Goal: Check status: Check status

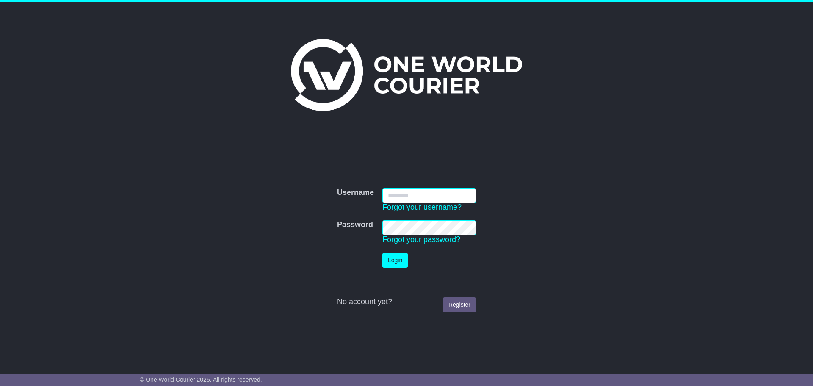
type input "**********"
click at [396, 261] on button "Login" at bounding box center [394, 260] width 25 height 15
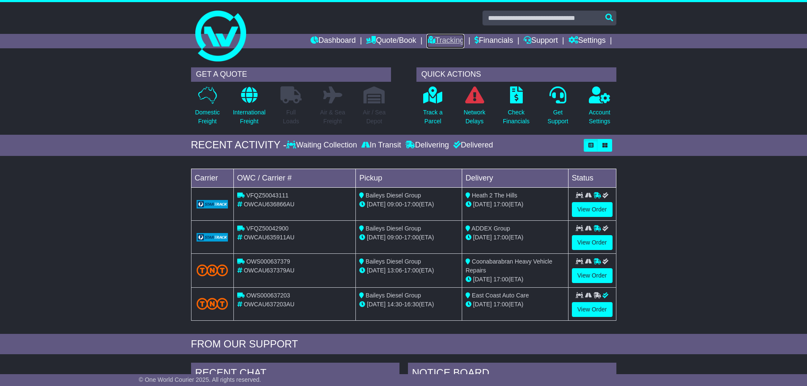
click at [442, 42] on link "Tracking" at bounding box center [445, 41] width 37 height 14
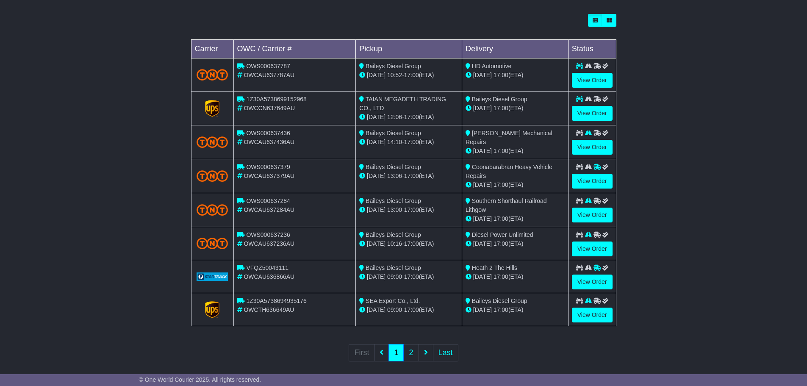
scroll to position [243, 0]
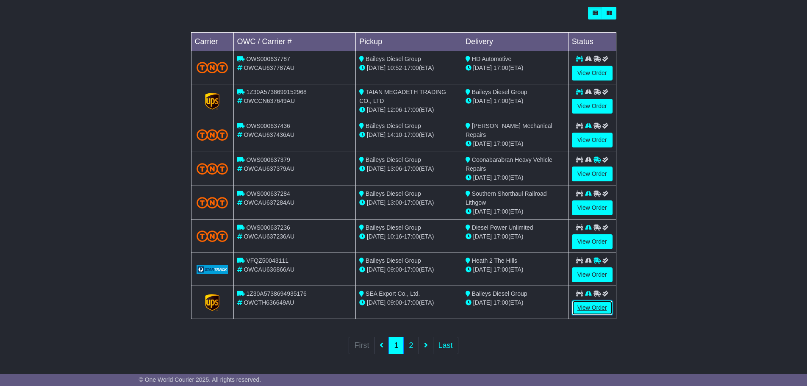
click at [593, 306] on link "View Order" at bounding box center [592, 307] width 41 height 15
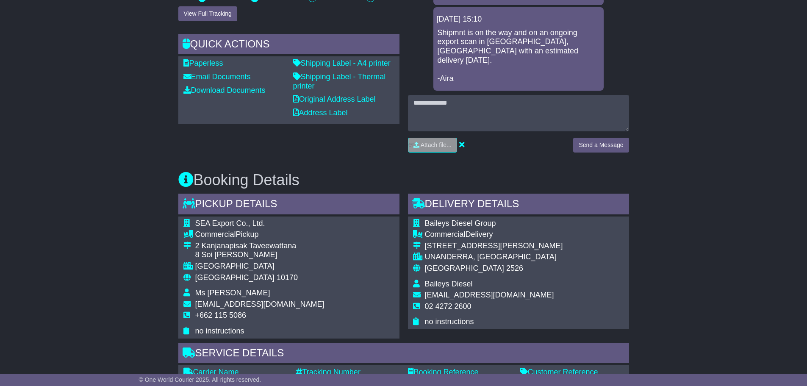
scroll to position [424, 0]
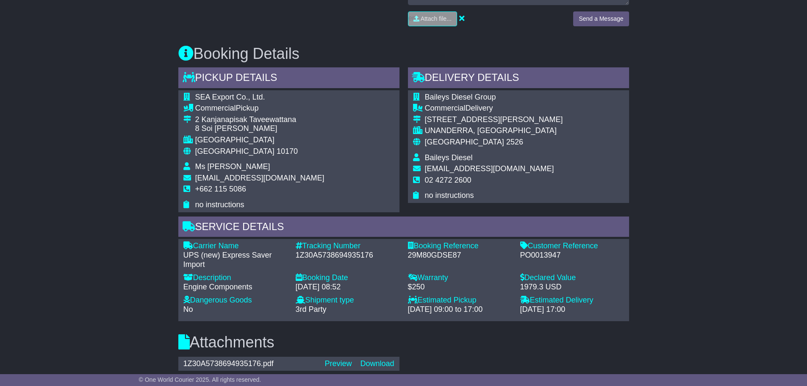
click at [323, 251] on div "1Z30A5738694935176" at bounding box center [348, 255] width 104 height 9
copy div "1Z30A5738694935176"
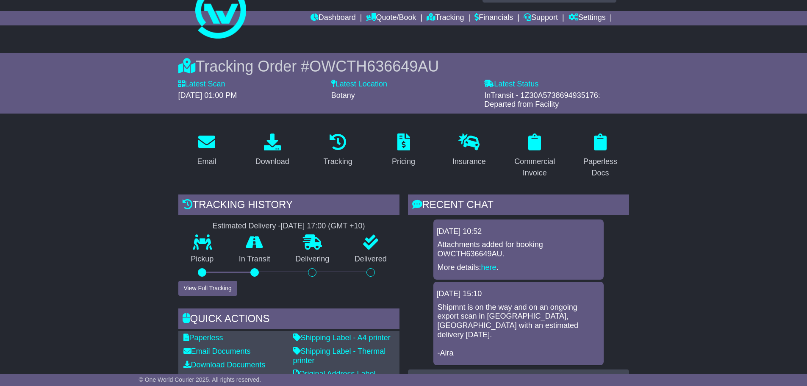
scroll to position [0, 0]
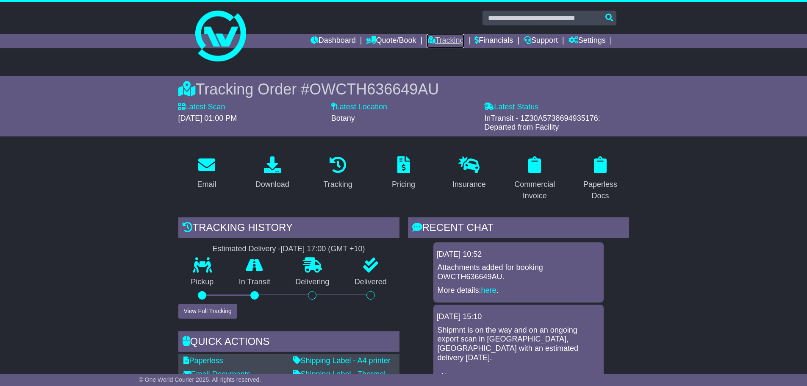
click at [443, 42] on link "Tracking" at bounding box center [445, 41] width 37 height 14
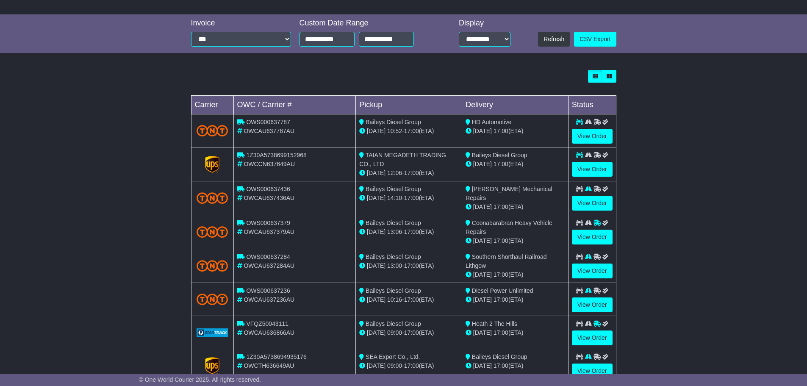
scroll to position [243, 0]
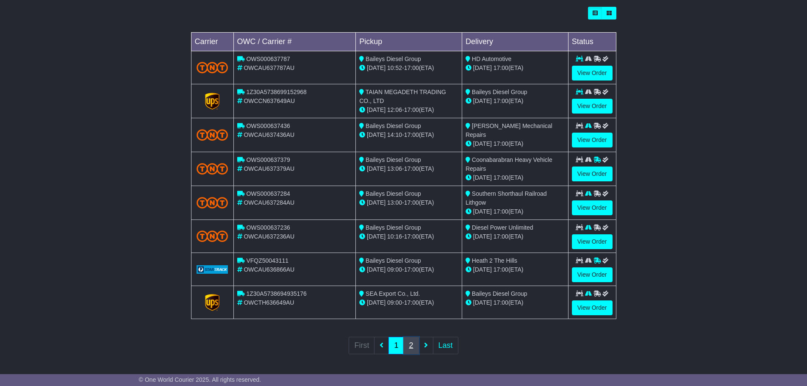
click at [407, 341] on link "2" at bounding box center [410, 345] width 15 height 17
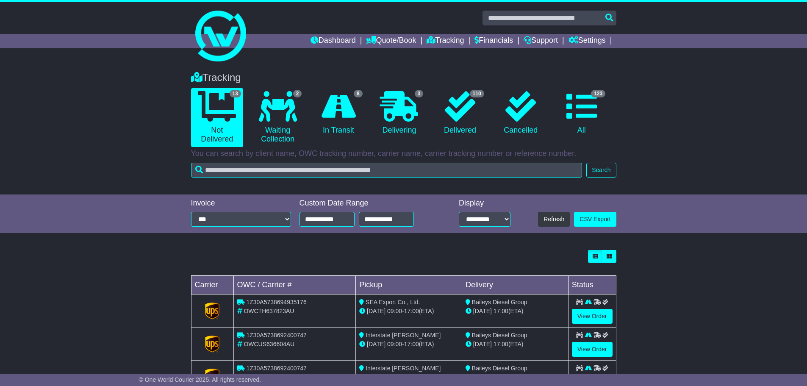
scroll to position [142, 0]
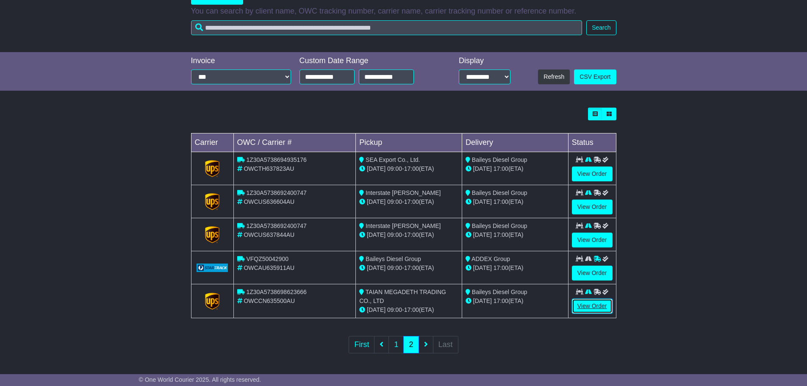
click at [586, 307] on link "View Order" at bounding box center [592, 306] width 41 height 15
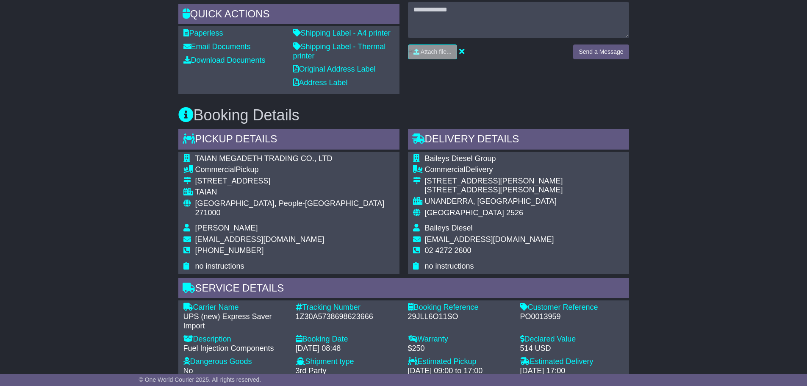
scroll to position [381, 0]
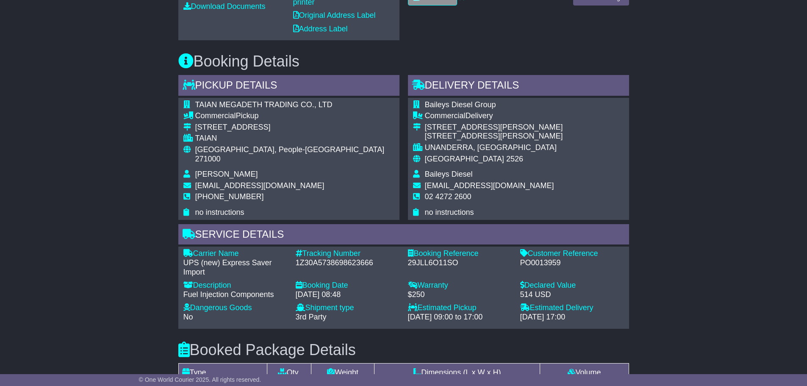
click at [351, 261] on div "1Z30A5738698623666" at bounding box center [348, 262] width 104 height 9
copy div "1Z30A5738698623666"
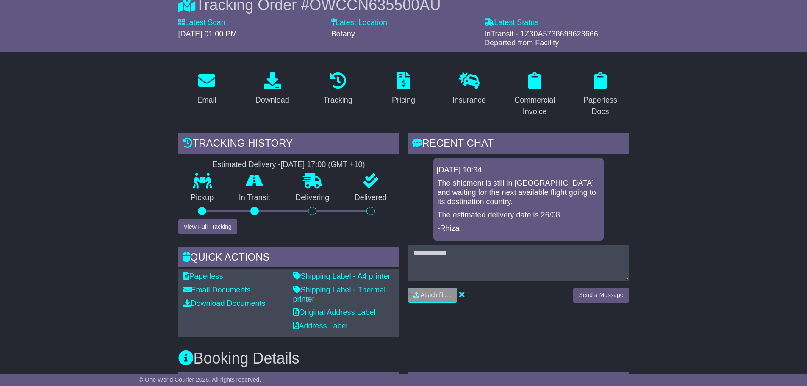
scroll to position [0, 0]
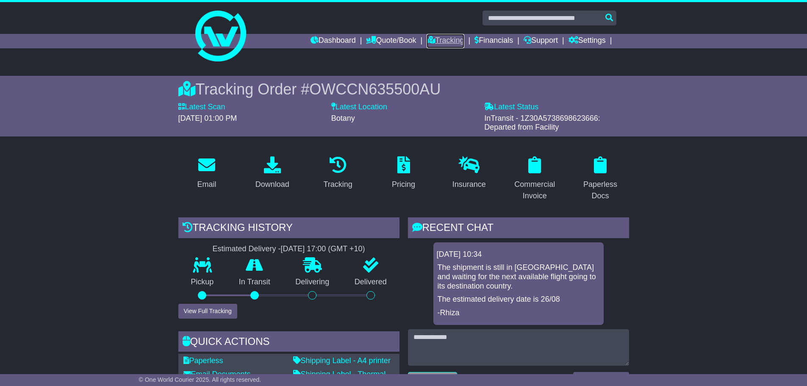
click at [435, 40] on link "Tracking" at bounding box center [445, 41] width 37 height 14
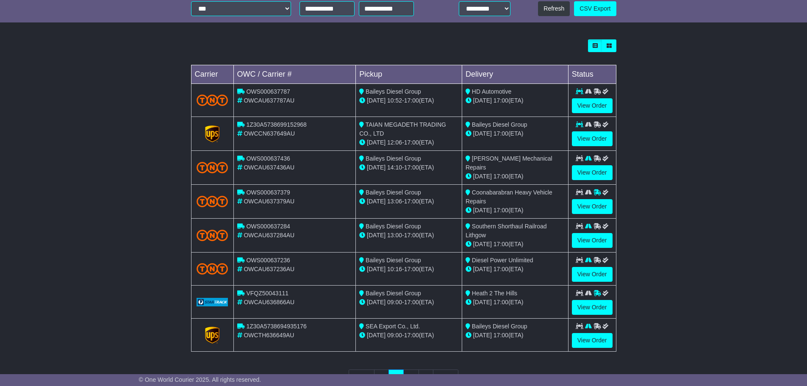
scroll to position [243, 0]
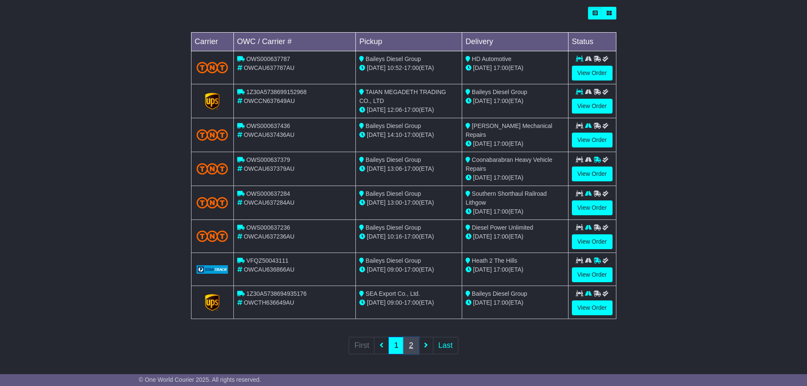
click at [410, 343] on link "2" at bounding box center [410, 345] width 15 height 17
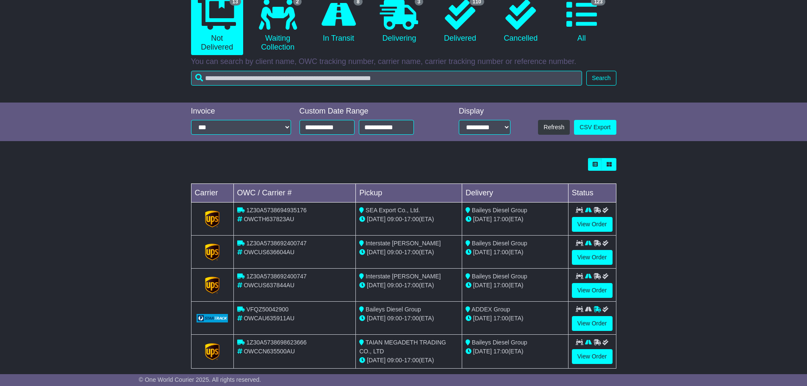
scroll to position [142, 0]
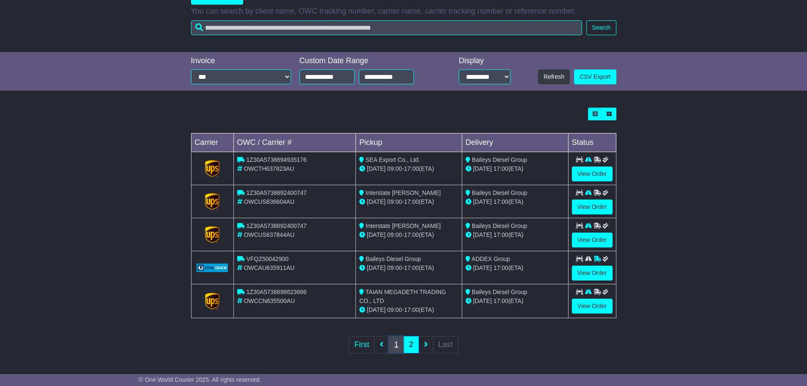
click at [392, 343] on link "1" at bounding box center [395, 344] width 15 height 17
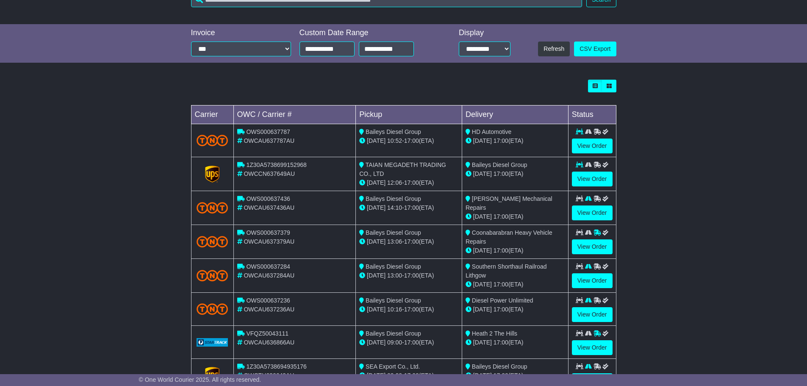
scroll to position [243, 0]
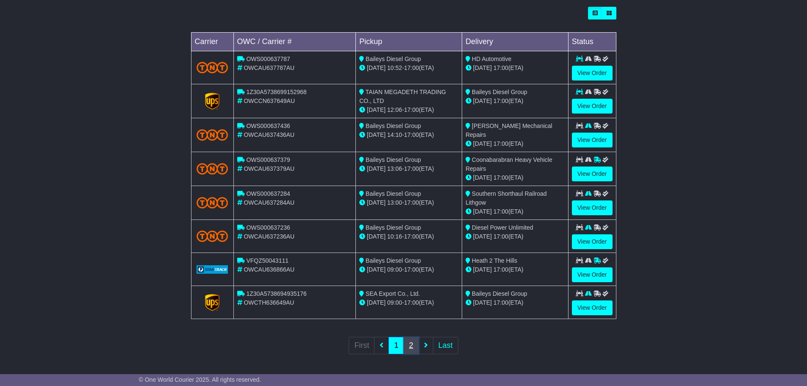
click at [409, 348] on link "2" at bounding box center [410, 345] width 15 height 17
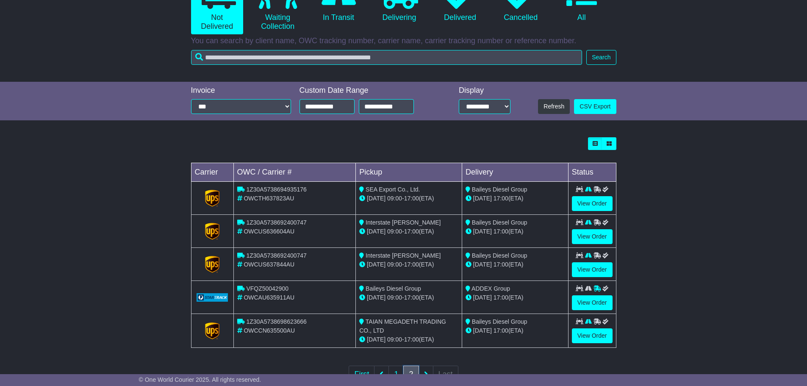
scroll to position [127, 0]
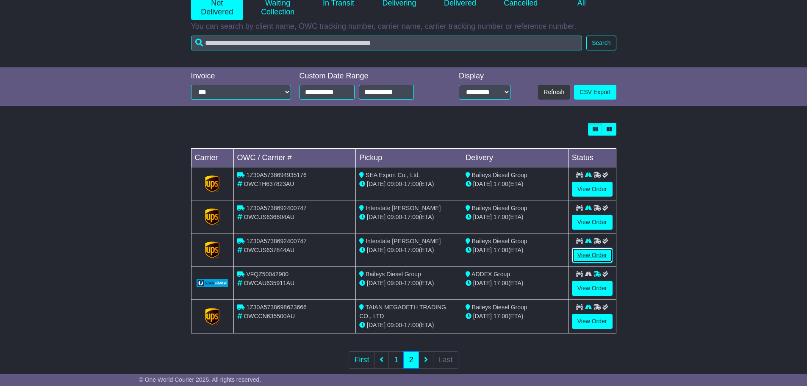
click at [604, 255] on link "View Order" at bounding box center [592, 255] width 41 height 15
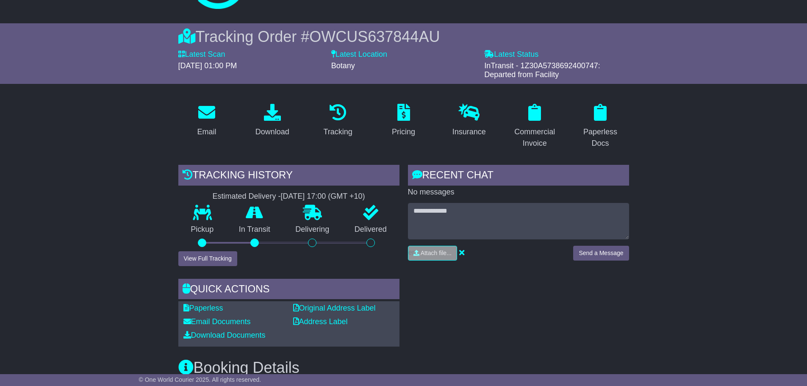
scroll to position [296, 0]
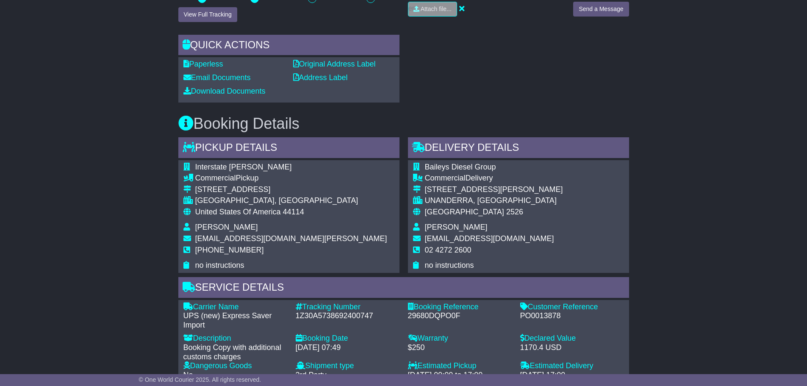
click at [336, 315] on div "1Z30A5738692400747" at bounding box center [348, 315] width 104 height 9
click at [362, 314] on div "1Z30A5738692400747" at bounding box center [348, 315] width 104 height 9
copy div "1Z30A5738692400747"
